Goal: Find specific page/section: Find specific page/section

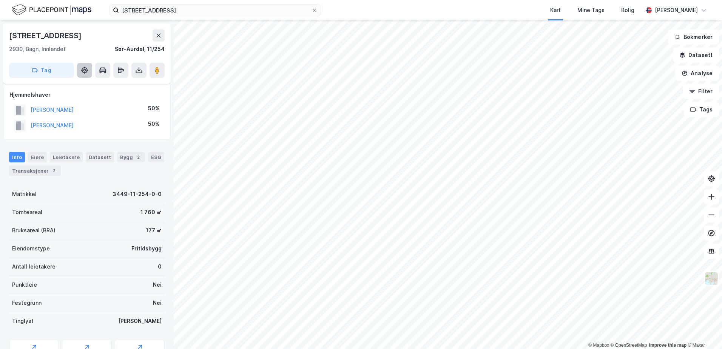
scroll to position [69, 0]
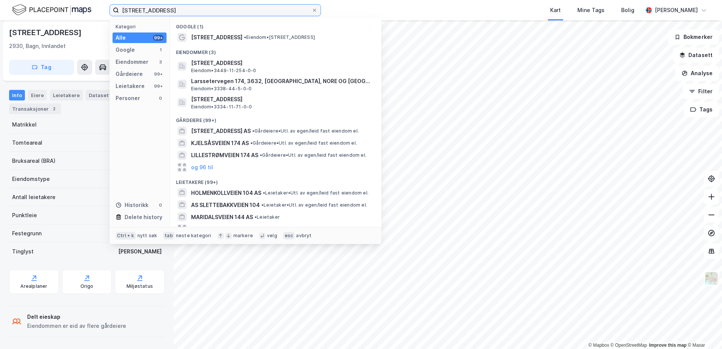
drag, startPoint x: 184, startPoint y: 12, endPoint x: 119, endPoint y: 14, distance: 65.7
click at [119, 14] on label "[STREET_ADDRESS]" at bounding box center [214, 10] width 211 height 12
click at [314, 11] on icon at bounding box center [314, 10] width 5 height 5
click at [311, 11] on input "[STREET_ADDRESS]" at bounding box center [215, 10] width 193 height 11
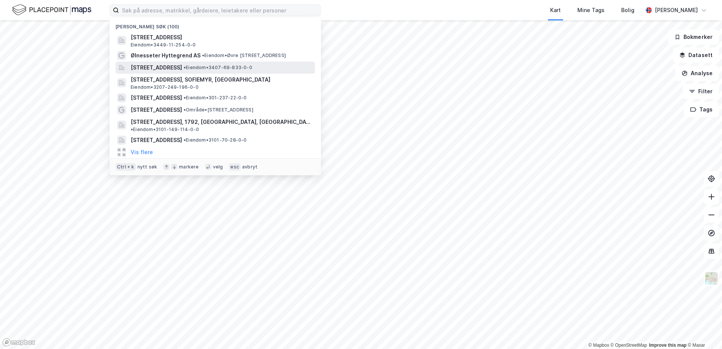
click at [182, 66] on span "[STREET_ADDRESS]" at bounding box center [156, 67] width 51 height 9
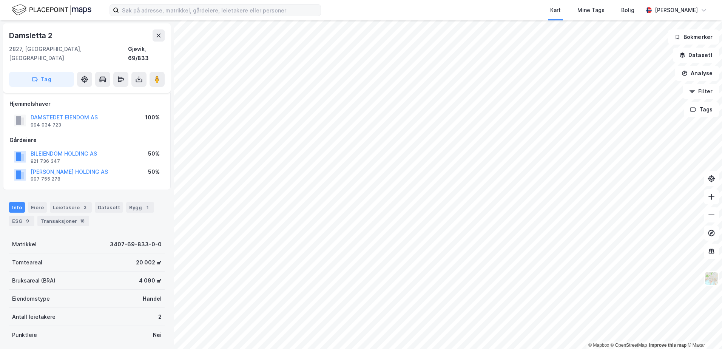
scroll to position [69, 0]
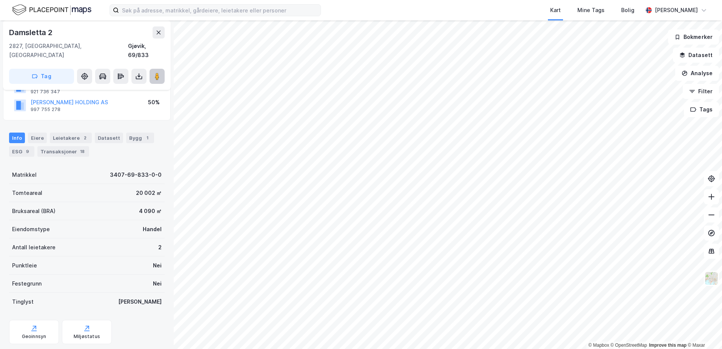
click at [158, 72] on image at bounding box center [157, 76] width 5 height 8
